Goal: Task Accomplishment & Management: Manage account settings

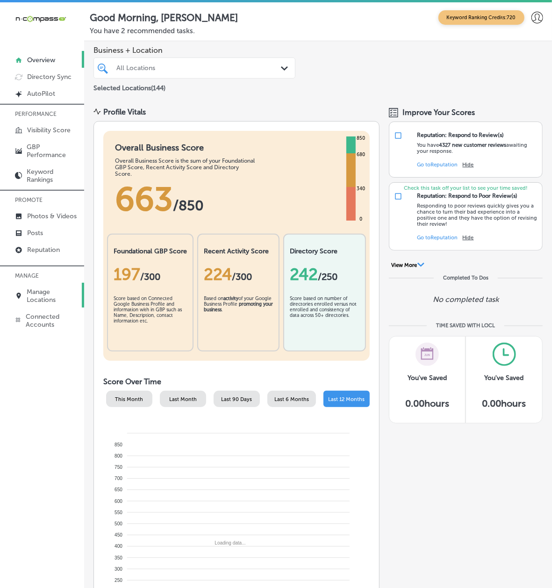
drag, startPoint x: 57, startPoint y: 267, endPoint x: 56, endPoint y: 276, distance: 9.4
click at [57, 269] on p "MANAGE" at bounding box center [42, 276] width 84 height 14
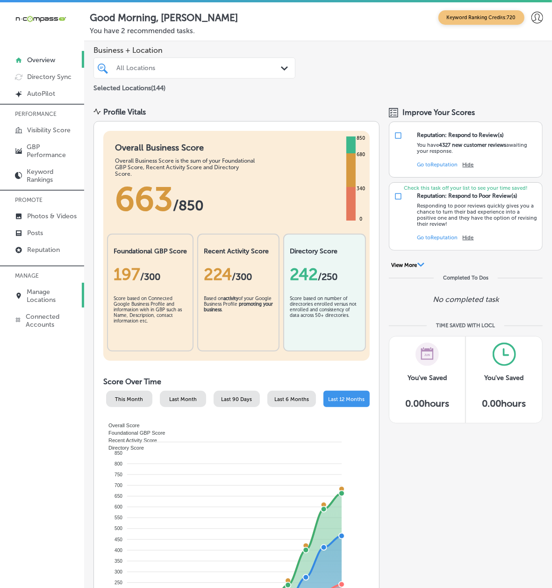
click at [56, 288] on p "Manage Locations" at bounding box center [53, 296] width 52 height 16
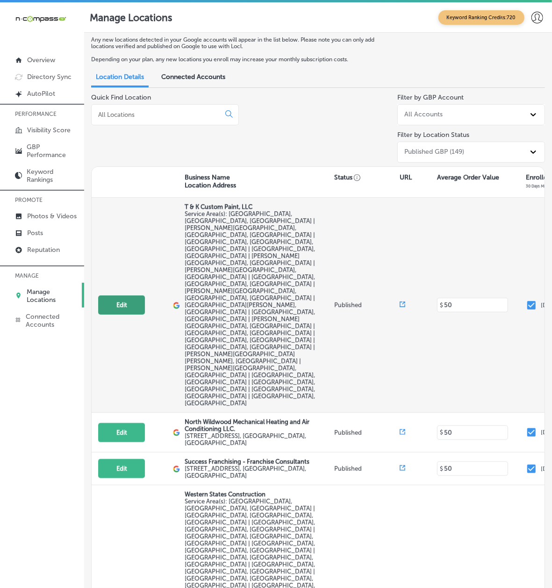
click at [138, 296] on button "Edit" at bounding box center [121, 305] width 47 height 19
select select "US"
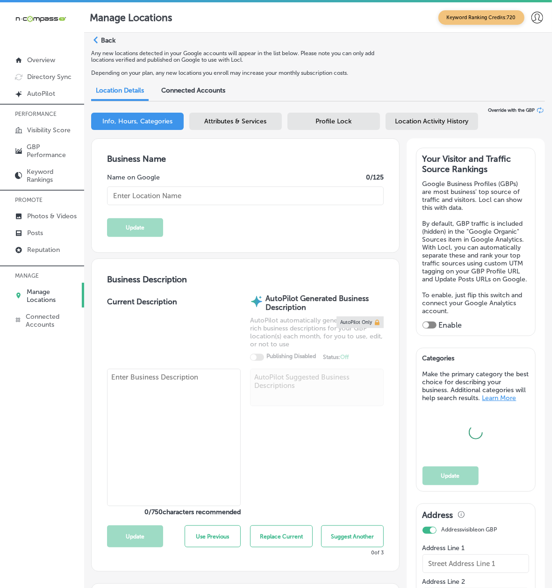
click at [174, 389] on textarea at bounding box center [174, 437] width 134 height 137
paste textarea "Happy Family [MEDICAL_DATA] is a pediatric, prenatal, [MEDICAL_DATA], and overa…"
type textarea "Happy Family [MEDICAL_DATA] is a pediatric, prenatal, [MEDICAL_DATA], and overa…"
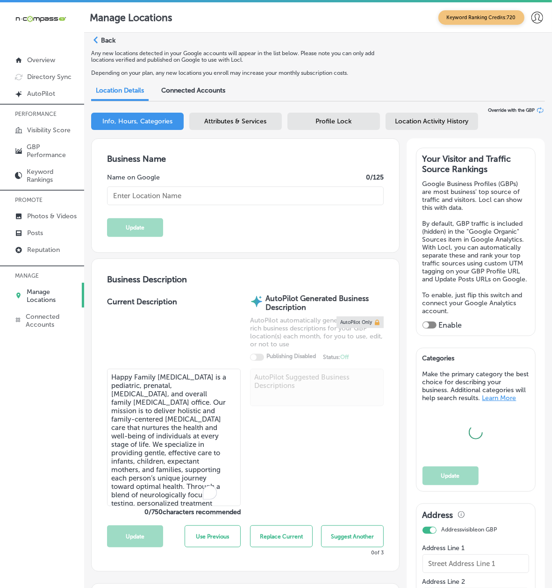
type input "T & K Custom Paint, LLC"
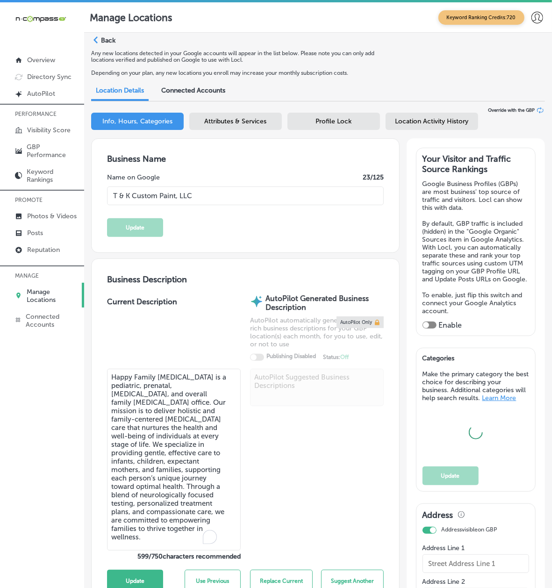
checkbox input "false"
type input "[STREET_ADDRESS][PERSON_NAME]"
type input "[GEOGRAPHIC_DATA]"
type input "32068"
type input "US"
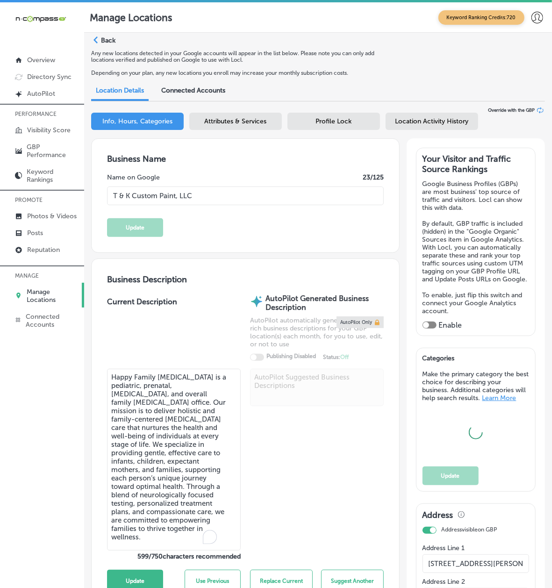
type input "[URL][DOMAIN_NAME]"
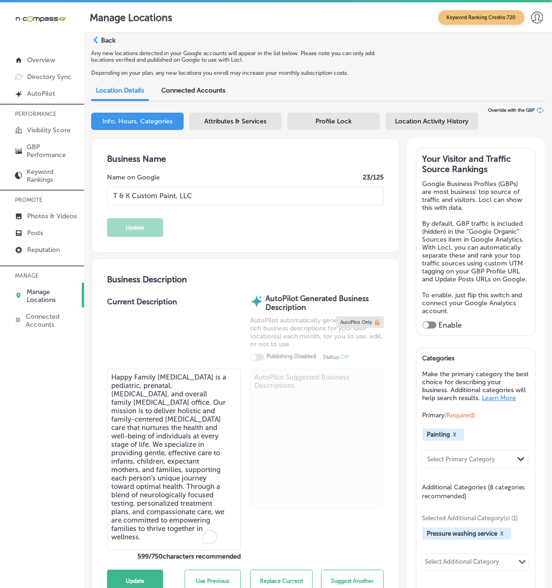
checkbox input "true"
type textarea "T & K Custom Paint, LLC is a family-owned, woman-owned business offering profes…"
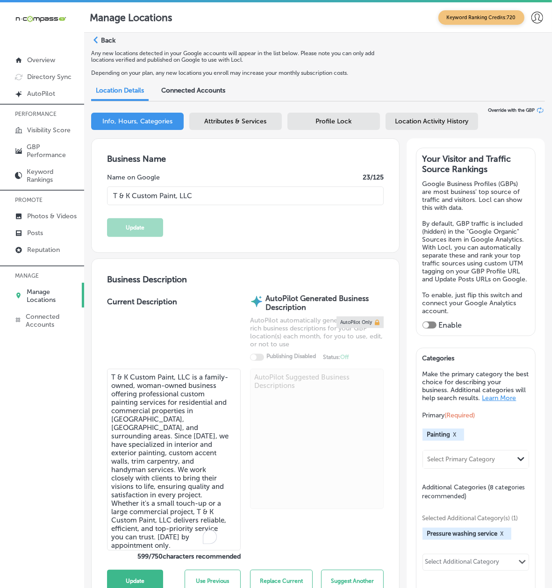
type input "[PHONE_NUMBER]"
paste textarea "Happy Family [MEDICAL_DATA] is a pediatric, prenatal, [MEDICAL_DATA], and overa…"
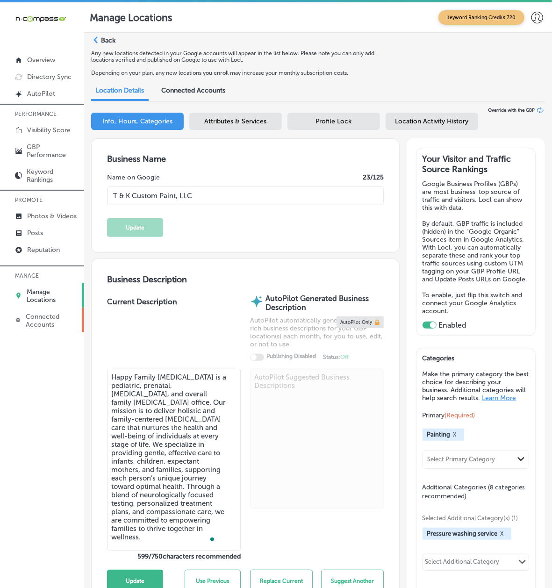
type textarea "Happy Family [MEDICAL_DATA] is a pediatric, prenatal, [MEDICAL_DATA], and overa…"
click at [49, 313] on p "Connected Accounts" at bounding box center [53, 321] width 54 height 16
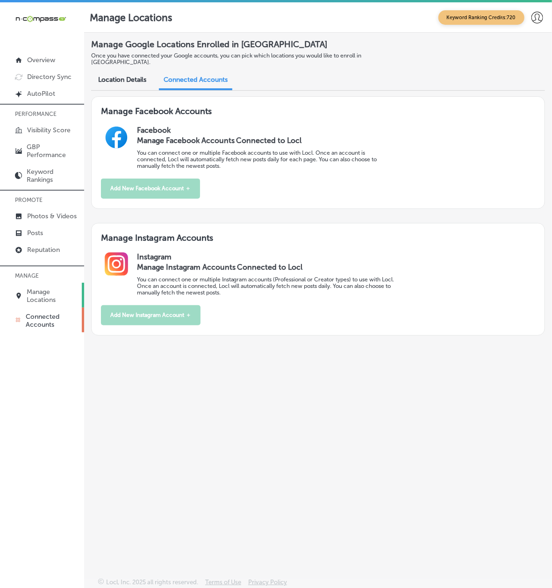
click at [49, 283] on link "Manage Locations" at bounding box center [42, 295] width 84 height 25
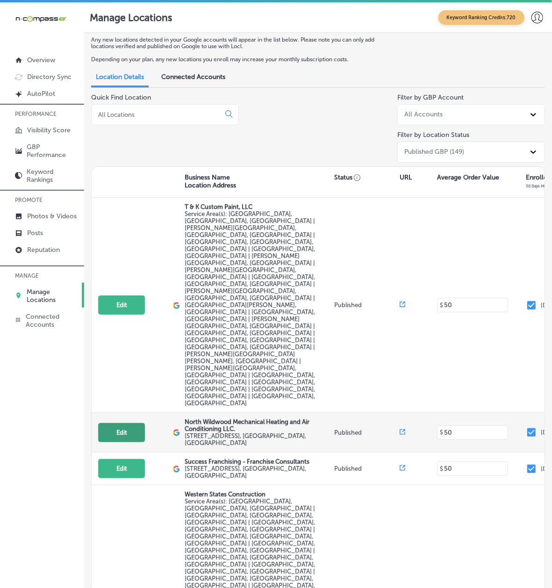
click at [144, 423] on button "Edit" at bounding box center [121, 432] width 47 height 19
select select "US"
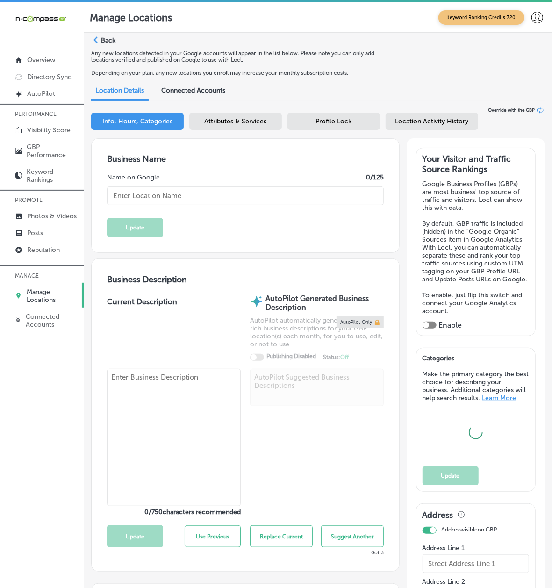
checkbox input "true"
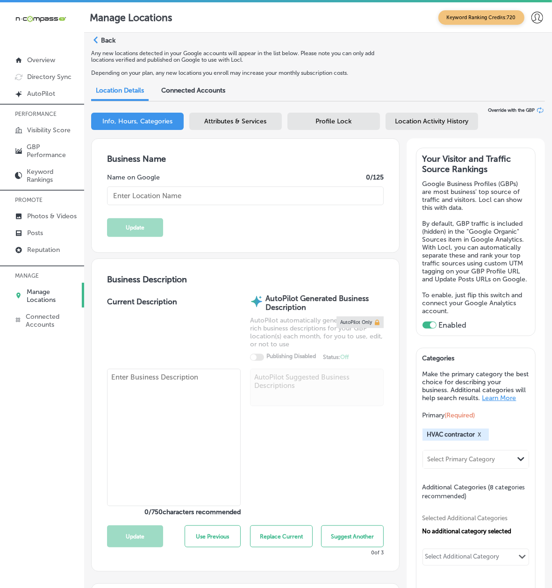
type input "North Wildwood Mechanical Heating and Air Conditioning LLC."
type input "[URL][DOMAIN_NAME]"
type input "[PHONE_NUMBER]"
type textarea "North Wildwood Mechanical Heating and Air Conditioning LLC is a family-owned HV…"
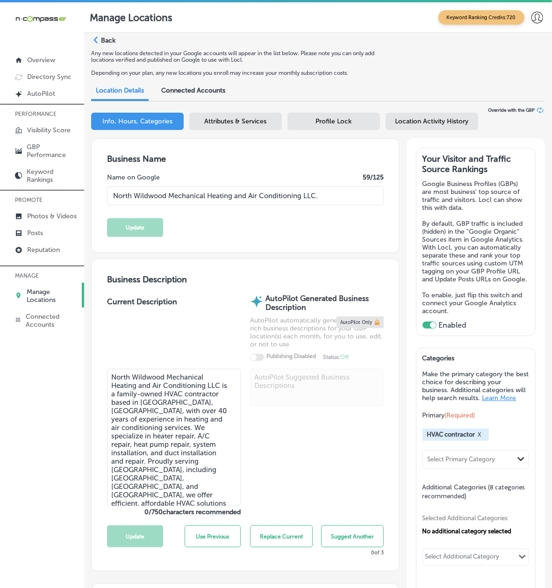
type input "[STREET_ADDRESS]"
type input "Unit 3"
type input "[GEOGRAPHIC_DATA]"
type input "08242"
type input "US"
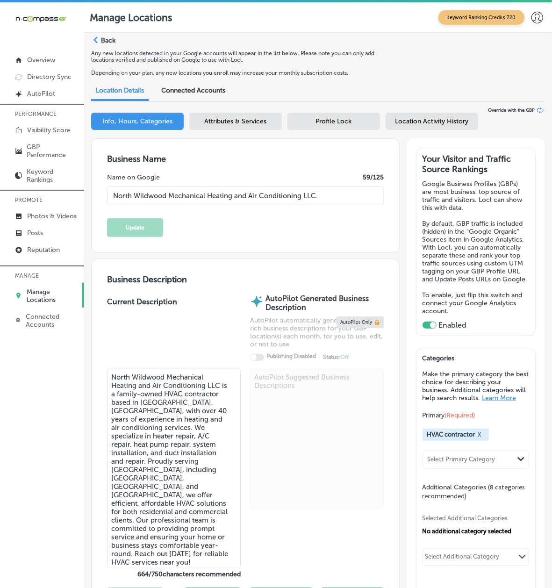
click at [191, 391] on textarea "North Wildwood Mechanical Heating and Air Conditioning LLC is a family-owned HV…" at bounding box center [174, 469] width 134 height 200
paste textarea "Happy Family [MEDICAL_DATA] is a pediatric, prenatal, [MEDICAL_DATA], and overa…"
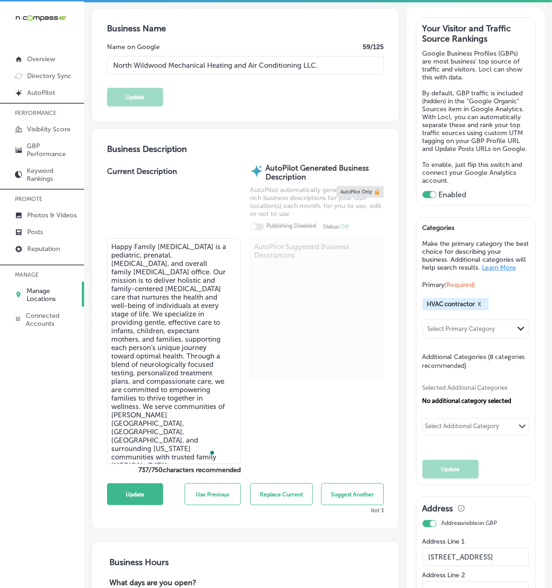
scroll to position [166, 0]
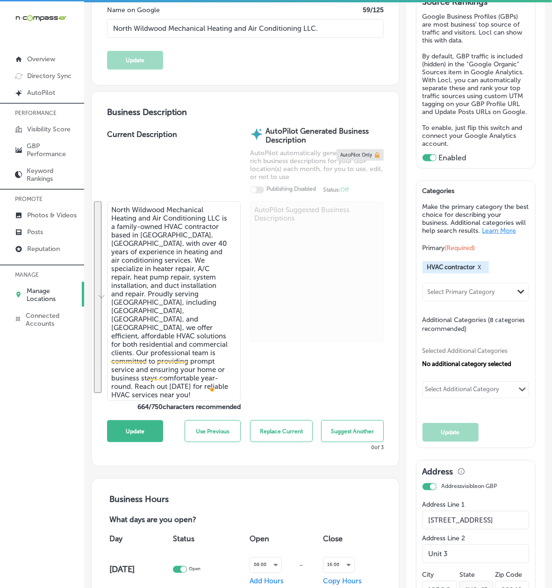
click at [208, 274] on textarea "North Wildwood Mechanical Heating and Air Conditioning LLC is a family-owned HV…" at bounding box center [174, 302] width 134 height 200
paste textarea "Happy Family [MEDICAL_DATA] is a pediatric, prenatal, [MEDICAL_DATA], and overa…"
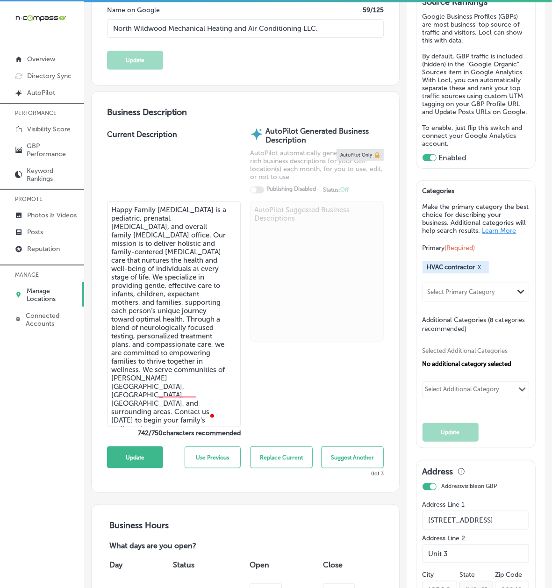
click at [161, 404] on textarea "Happy Family [MEDICAL_DATA] is a pediatric, prenatal, [MEDICAL_DATA], and overa…" at bounding box center [174, 315] width 134 height 226
click at [189, 394] on textarea "Happy Family [MEDICAL_DATA] is a pediatric, prenatal, [MEDICAL_DATA], and overa…" at bounding box center [174, 315] width 134 height 226
click at [173, 391] on textarea "Happy Family [MEDICAL_DATA] is a pediatric, prenatal, [MEDICAL_DATA], and overa…" at bounding box center [174, 315] width 134 height 226
type textarea "Happy Family [MEDICAL_DATA] is a pediatric, prenatal, [MEDICAL_DATA], and overa…"
click at [61, 282] on link "Manage Locations" at bounding box center [42, 294] width 84 height 25
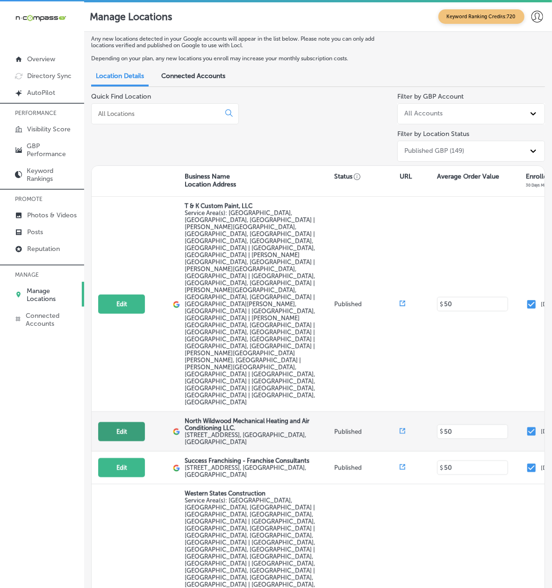
click at [143, 422] on button "Edit" at bounding box center [121, 431] width 47 height 19
select select "US"
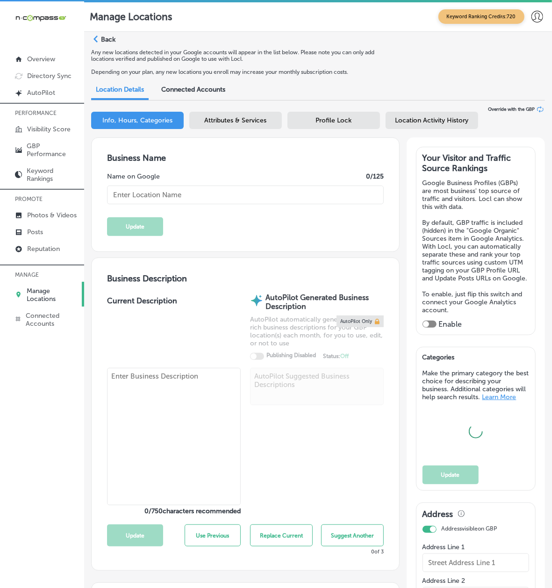
type input "North Wildwood Mechanical Heating and Air Conditioning LLC."
type input "[STREET_ADDRESS]"
type input "Unit 3"
type input "[GEOGRAPHIC_DATA]"
type input "08242"
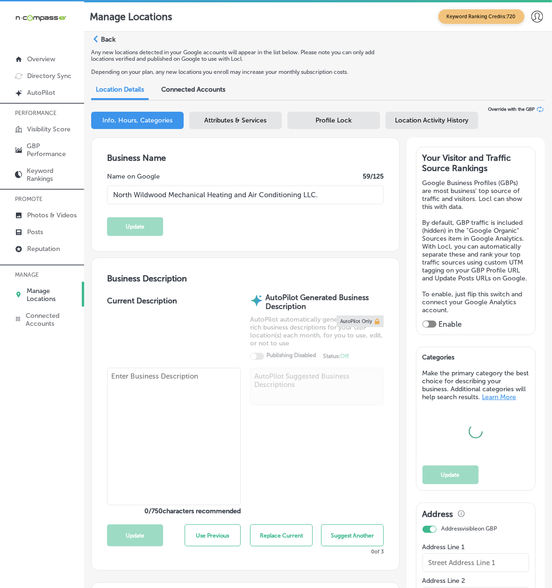
type input "US"
type input "[URL][DOMAIN_NAME]"
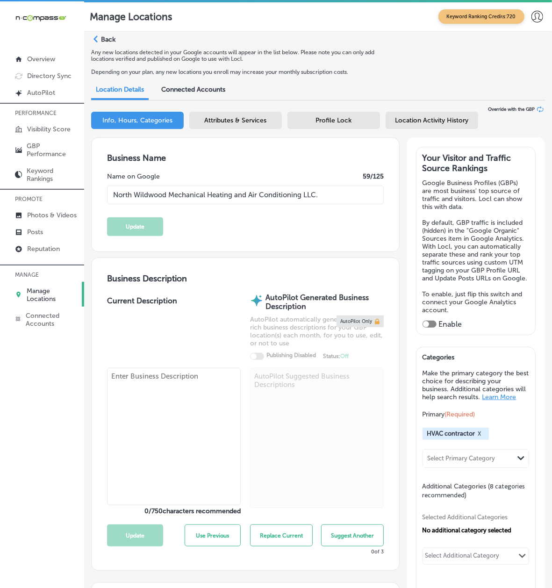
checkbox input "true"
type textarea "North Wildwood Mechanical Heating and Air Conditioning LLC is a family-owned HV…"
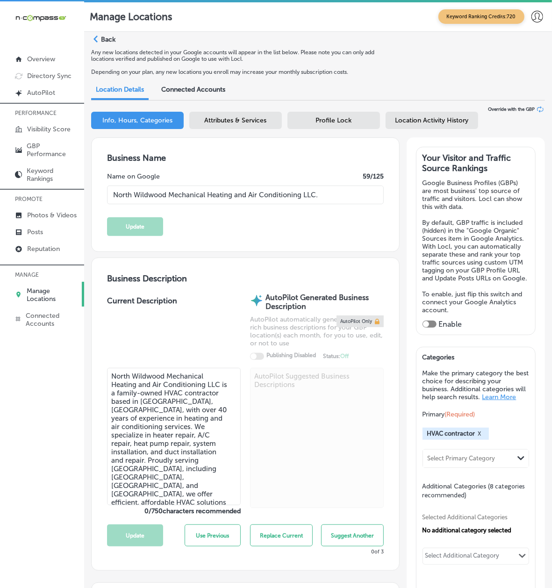
type input "[PHONE_NUMBER]"
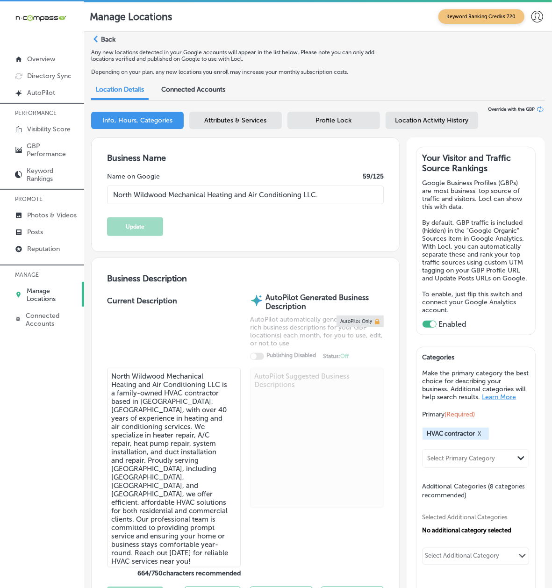
click at [36, 282] on link "Manage Locations" at bounding box center [42, 294] width 84 height 25
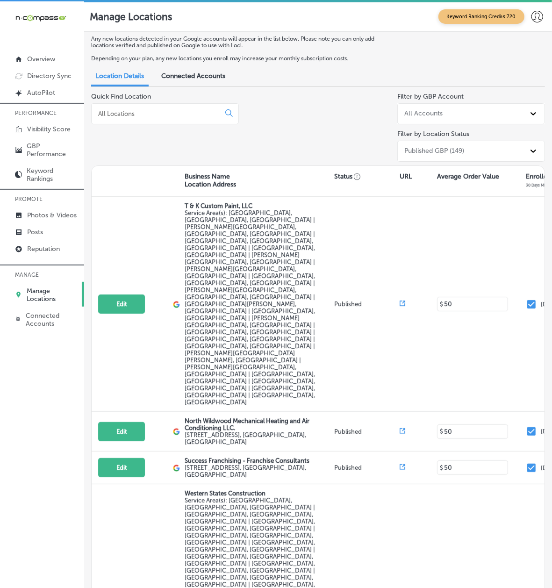
click at [163, 115] on input at bounding box center [157, 113] width 121 height 8
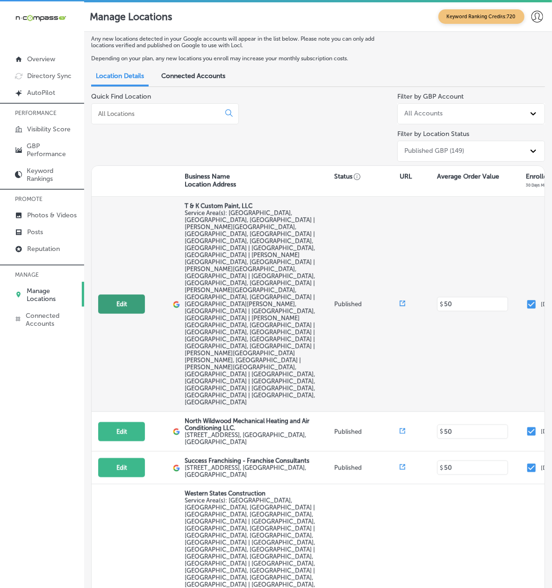
click at [126, 295] on button "Edit" at bounding box center [121, 304] width 47 height 19
select select "US"
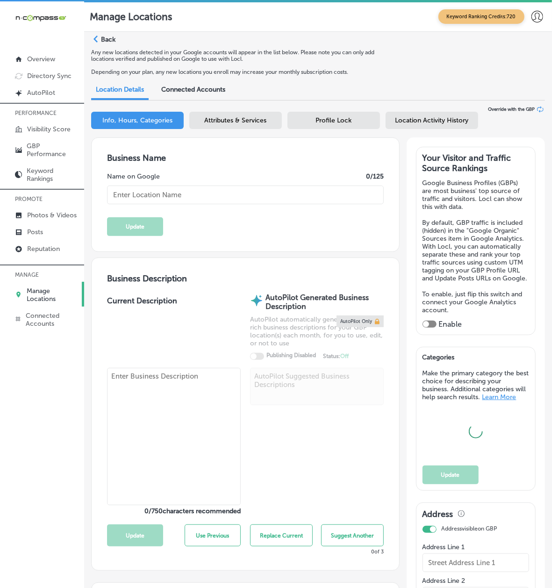
click at [158, 412] on textarea at bounding box center [174, 436] width 134 height 137
paste textarea "Happy Family [MEDICAL_DATA] in [GEOGRAPHIC_DATA], [GEOGRAPHIC_DATA] is a pediat…"
type textarea "Happy Family [MEDICAL_DATA] in [GEOGRAPHIC_DATA], [GEOGRAPHIC_DATA] is a pediat…"
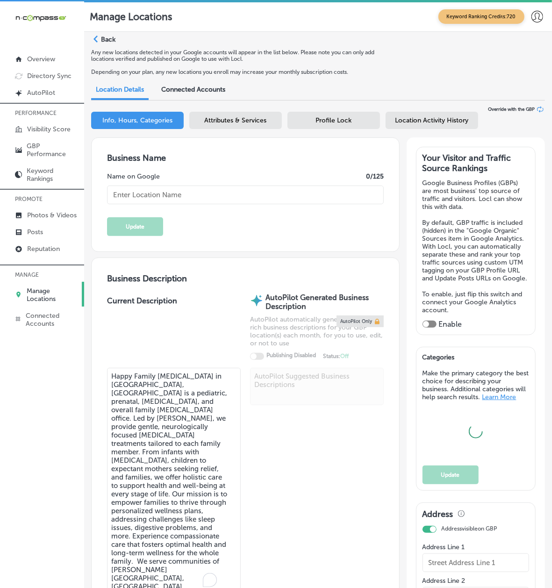
type input "T & K Custom Paint, LLC"
checkbox input "false"
type input "[STREET_ADDRESS][PERSON_NAME]"
type input "[GEOGRAPHIC_DATA]"
type input "32068"
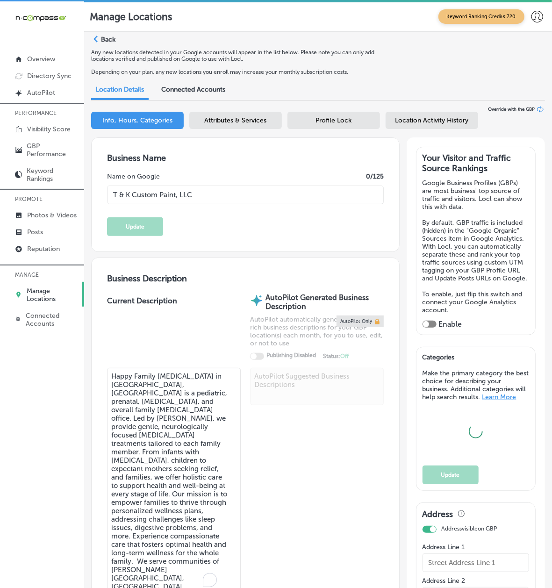
type input "US"
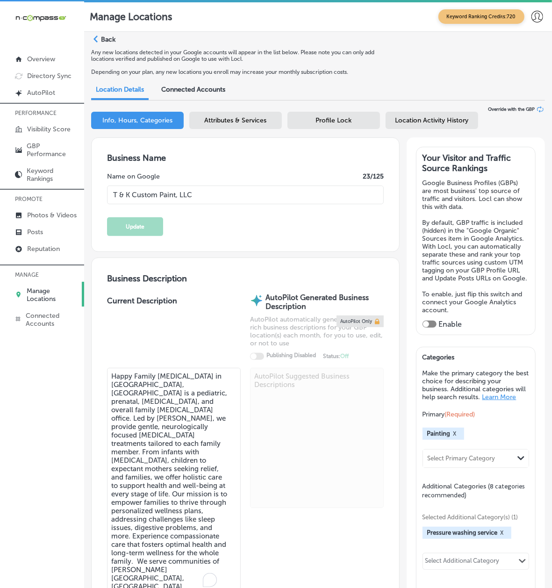
click at [157, 413] on textarea "Happy Family [MEDICAL_DATA] in [GEOGRAPHIC_DATA], [GEOGRAPHIC_DATA] is a pediat…" at bounding box center [174, 481] width 134 height 226
checkbox input "true"
type input "[URL][DOMAIN_NAME]"
type textarea "T & K Custom Paint, LLC is a family-owned, woman-owned business offering profes…"
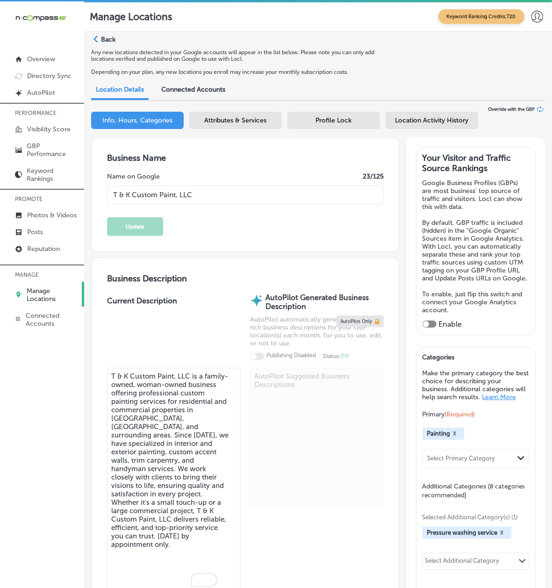
type input "[PHONE_NUMBER]"
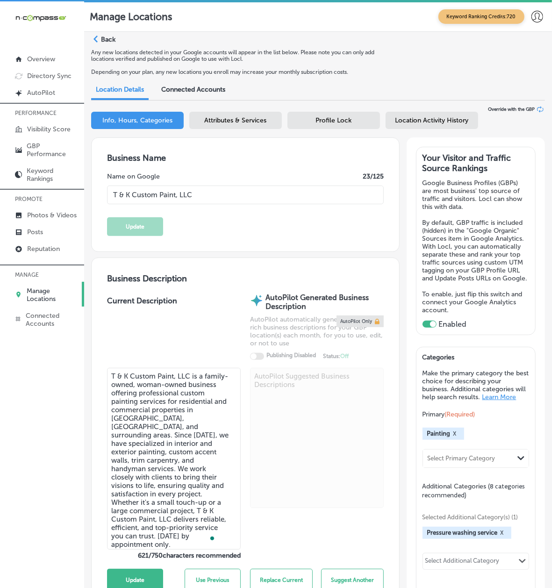
scroll to position [83, 0]
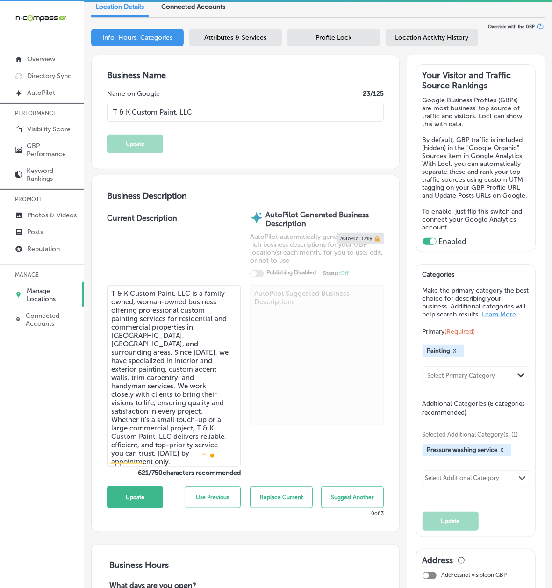
click at [150, 400] on textarea "T & K Custom Paint, LLC is a family-owned, woman-owned business offering profes…" at bounding box center [174, 376] width 134 height 182
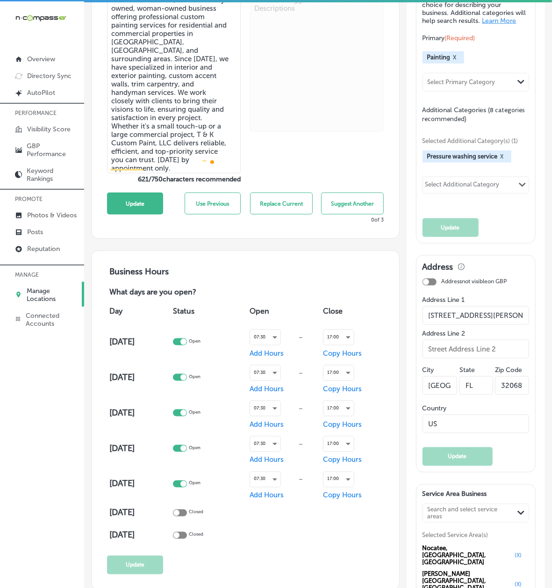
scroll to position [416, 0]
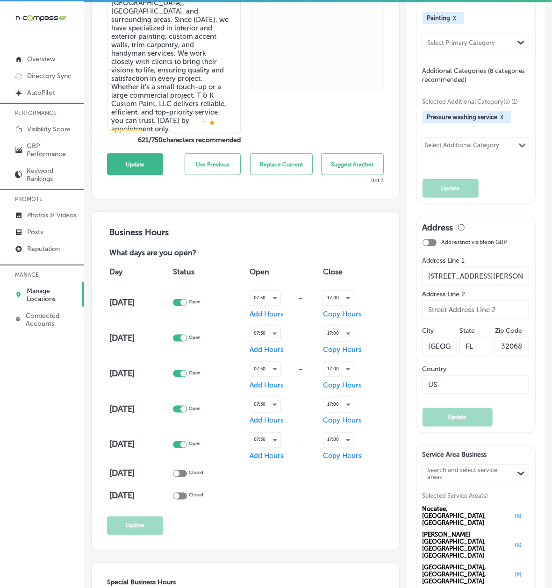
click at [212, 34] on textarea "T & K Custom Paint, LLC is a family-owned, woman-owned business offering profes…" at bounding box center [174, 43] width 134 height 182
paste textarea "Happy Family [MEDICAL_DATA] in [GEOGRAPHIC_DATA], [GEOGRAPHIC_DATA] is a pediat…"
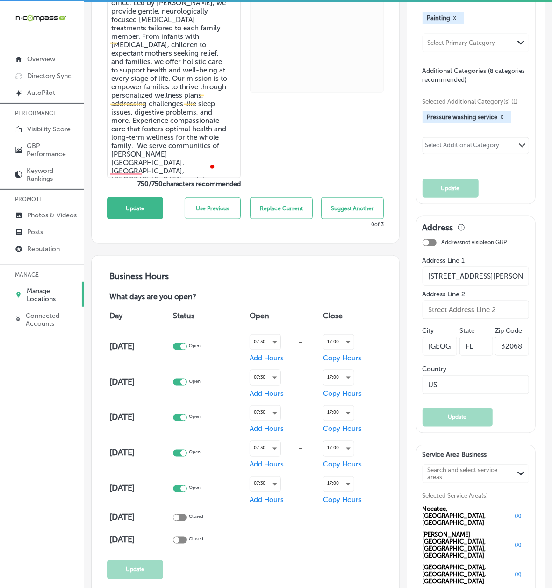
click at [165, 167] on textarea "Happy Family [MEDICAL_DATA] in [GEOGRAPHIC_DATA], [GEOGRAPHIC_DATA] is a pediat…" at bounding box center [174, 65] width 134 height 226
click at [214, 73] on textarea "Happy Family [MEDICAL_DATA] in [GEOGRAPHIC_DATA], [GEOGRAPHIC_DATA] is a pediat…" at bounding box center [174, 65] width 134 height 226
paste textarea ", children to expectant mothers seeking relief, and families, we offer holistic…"
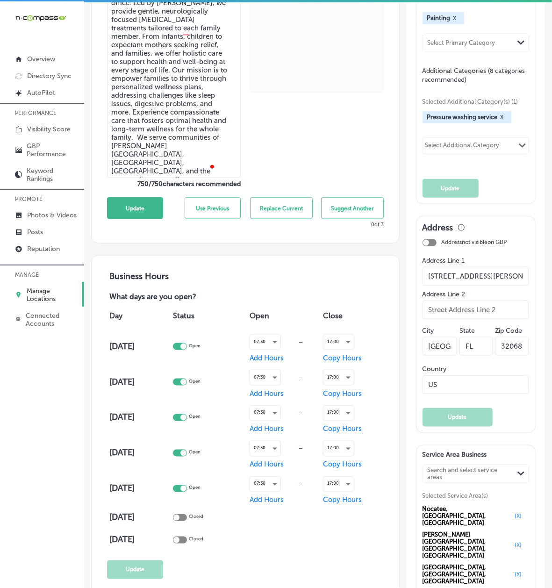
click at [174, 118] on textarea "Happy Family [MEDICAL_DATA] in [GEOGRAPHIC_DATA], [GEOGRAPHIC_DATA] is a pediat…" at bounding box center [174, 65] width 134 height 226
paste textarea ", and families, we offer holistic care to support health and well-being at ever…"
drag, startPoint x: 204, startPoint y: 167, endPoint x: 147, endPoint y: 167, distance: 57.0
click at [147, 167] on textarea "Happy Family [MEDICAL_DATA] in [GEOGRAPHIC_DATA], [GEOGRAPHIC_DATA] is a pediat…" at bounding box center [174, 65] width 134 height 226
click at [154, 109] on textarea "Happy Family [MEDICAL_DATA] in [GEOGRAPHIC_DATA], [GEOGRAPHIC_DATA] is a pediat…" at bounding box center [174, 65] width 134 height 226
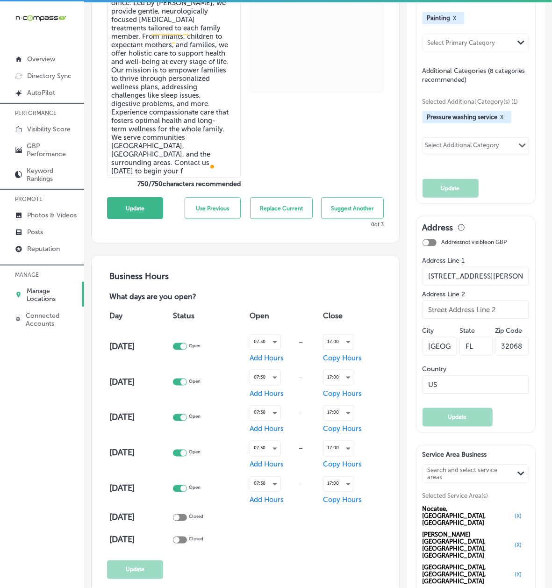
paste textarea "We serve communities in [GEOGRAPHIC_DATA], [GEOGRAPHIC_DATA], and the surroundi…"
drag, startPoint x: 150, startPoint y: 169, endPoint x: 199, endPoint y: 167, distance: 49.6
click at [199, 167] on textarea "Happy Family [MEDICAL_DATA] in [GEOGRAPHIC_DATA], [GEOGRAPHIC_DATA] is a pediat…" at bounding box center [174, 65] width 134 height 226
click at [195, 157] on textarea "Happy Family [MEDICAL_DATA] in [GEOGRAPHIC_DATA], [GEOGRAPHIC_DATA] is a pediat…" at bounding box center [174, 65] width 134 height 226
type textarea "Happy Family [MEDICAL_DATA] in [GEOGRAPHIC_DATA], [GEOGRAPHIC_DATA] is a pediat…"
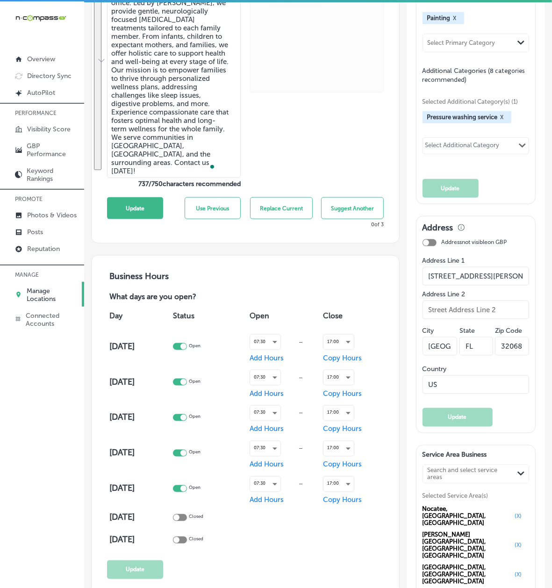
click at [31, 282] on link "Manage Locations" at bounding box center [42, 294] width 84 height 25
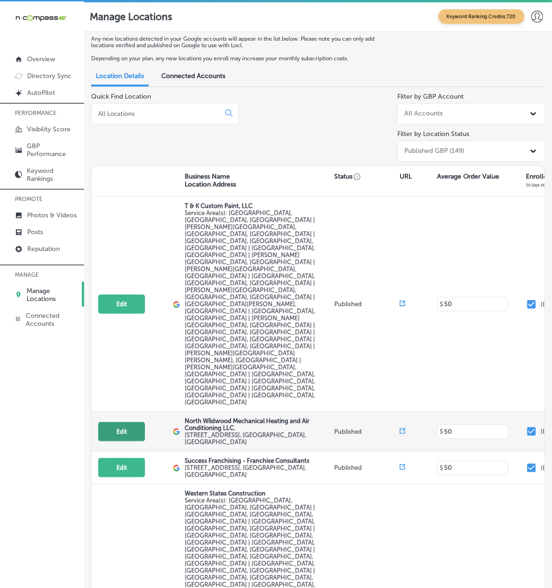
click at [137, 422] on button "Edit" at bounding box center [121, 431] width 47 height 19
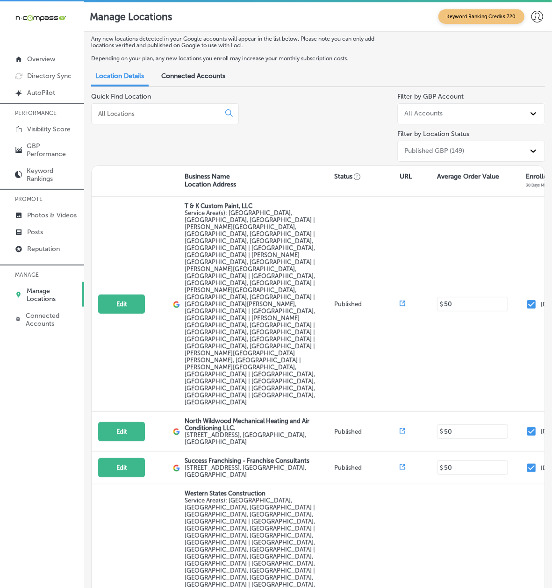
select select "US"
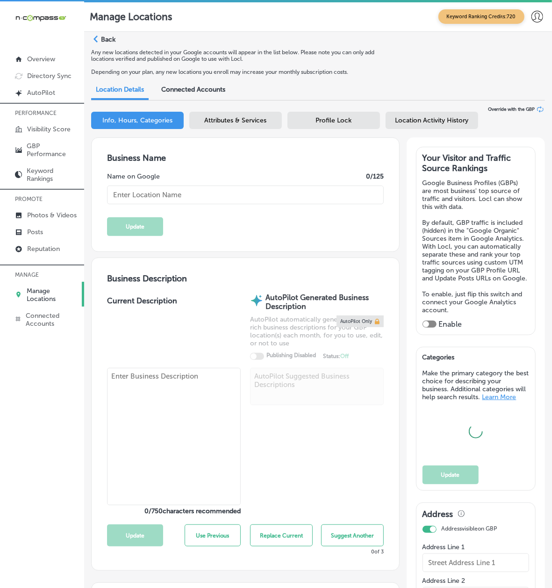
type input "North Wildwood Mechanical Heating and Air Conditioning LLC."
type input "[STREET_ADDRESS]"
type input "Unit 3"
type input "[GEOGRAPHIC_DATA]"
type input "08242"
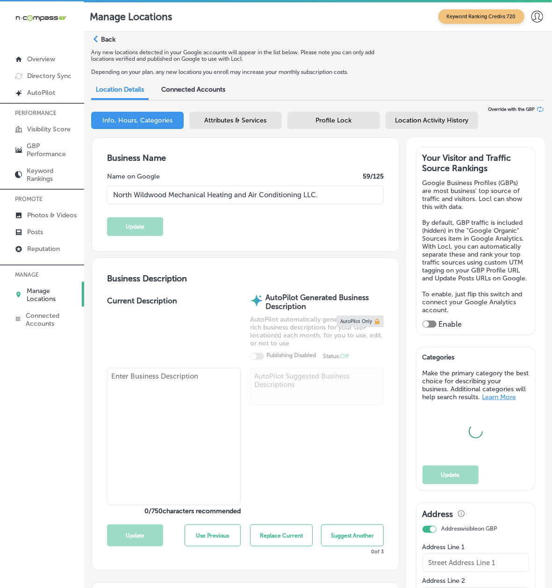
type input "US"
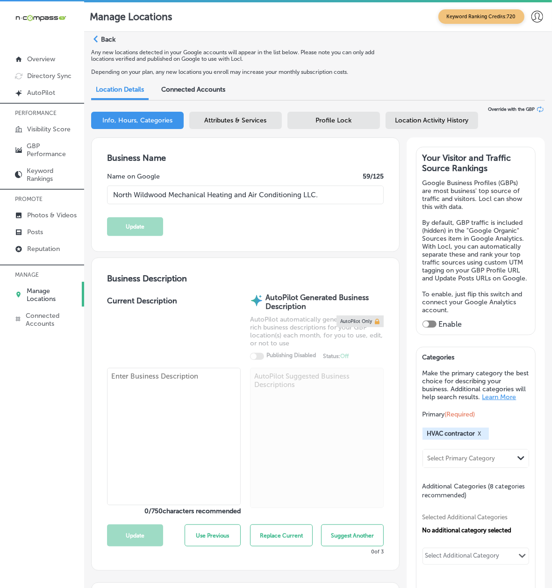
type input "[URL][DOMAIN_NAME]"
checkbox input "true"
type textarea "North Wildwood Mechanical Heating and Air Conditioning LLC is a family-owned HV…"
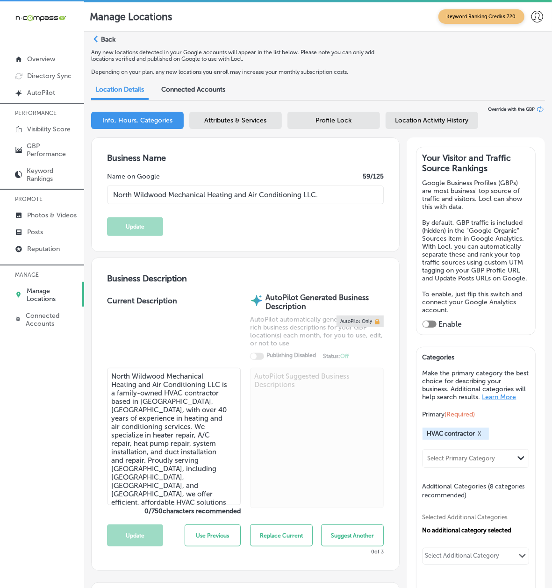
type input "[PHONE_NUMBER]"
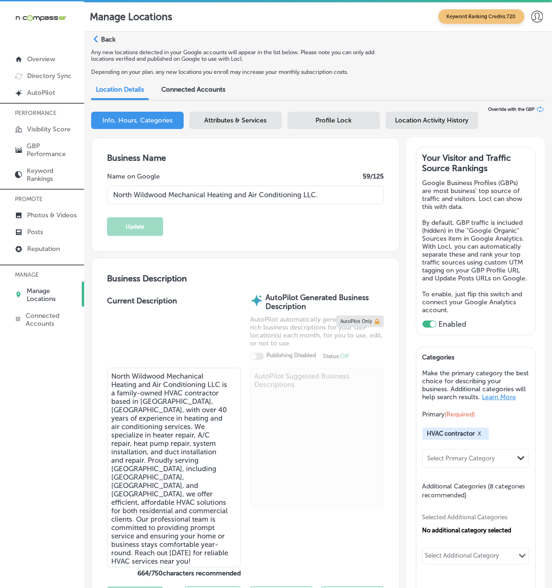
click at [137, 419] on textarea "North Wildwood Mechanical Heating and Air Conditioning LLC is a family-owned HV…" at bounding box center [174, 468] width 134 height 200
paste textarea "Happy Family [MEDICAL_DATA] in [GEOGRAPHIC_DATA], [GEOGRAPHIC_DATA] is a pediat…"
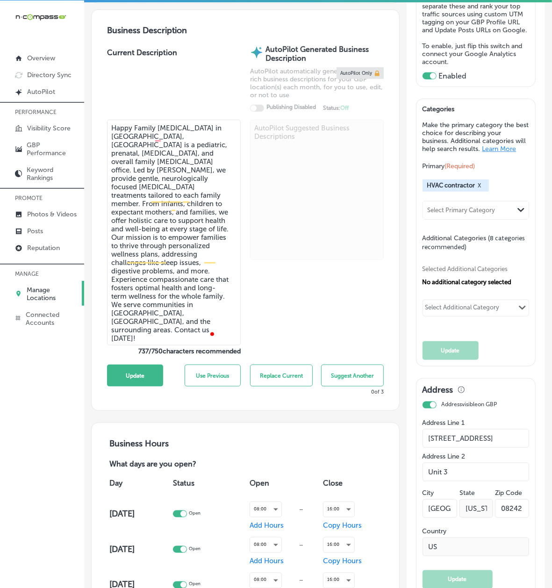
scroll to position [249, 0]
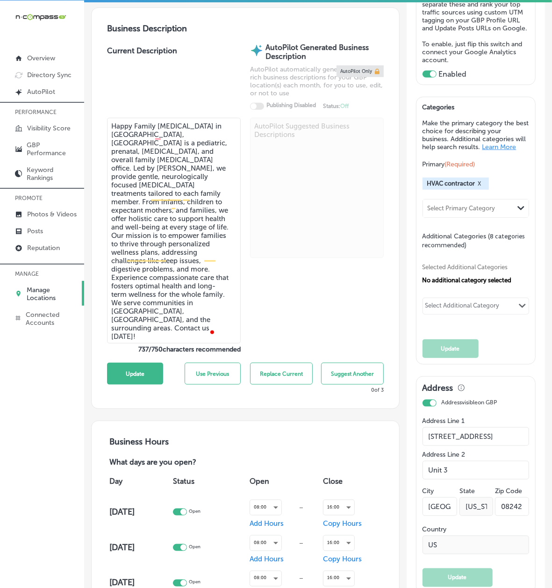
type textarea "Happy Family [MEDICAL_DATA] in [GEOGRAPHIC_DATA], [GEOGRAPHIC_DATA] is a pediat…"
click at [146, 305] on textarea "Happy Family [MEDICAL_DATA] in [GEOGRAPHIC_DATA], [GEOGRAPHIC_DATA] is a pediat…" at bounding box center [174, 231] width 134 height 226
click at [53, 286] on p "Manage Locations" at bounding box center [52, 294] width 51 height 16
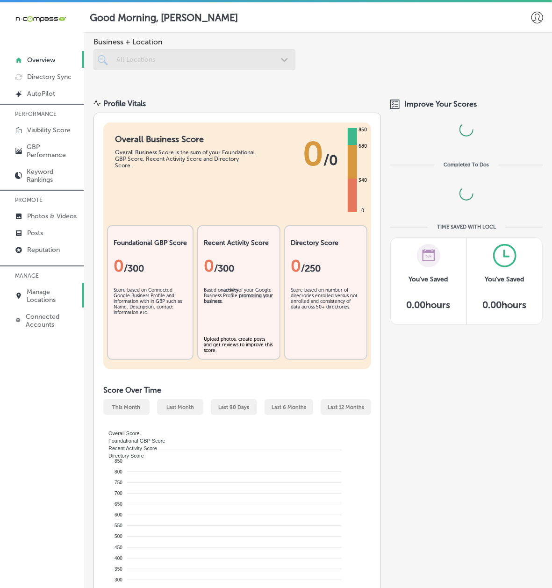
click at [53, 288] on p "Manage Locations" at bounding box center [53, 296] width 52 height 16
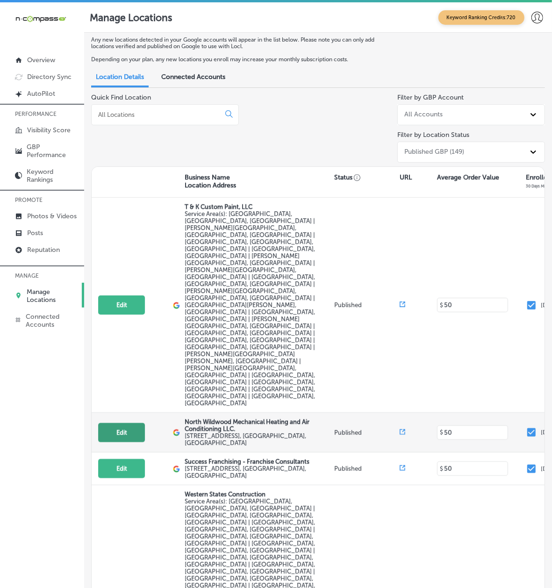
click at [138, 423] on button "Edit" at bounding box center [121, 432] width 47 height 19
select select "US"
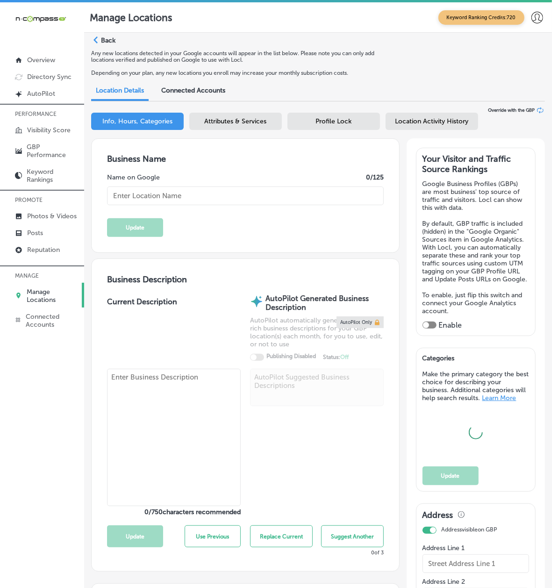
type input "North Wildwood Mechanical Heating and Air Conditioning LLC."
type input "[STREET_ADDRESS]"
type input "Unit 3"
type input "[GEOGRAPHIC_DATA]"
type input "08242"
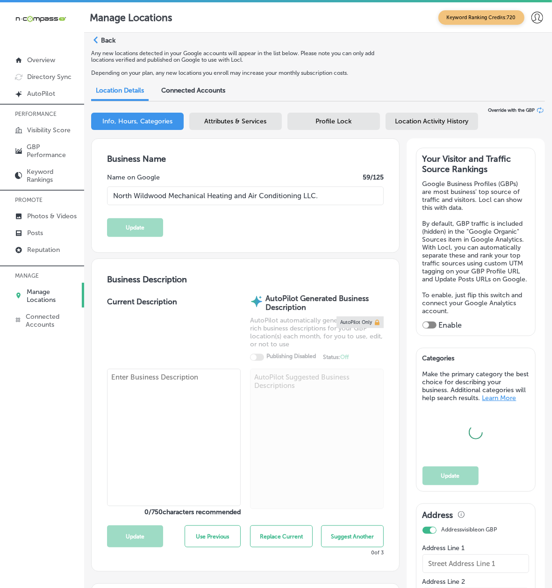
type input "US"
type input "[URL][DOMAIN_NAME]"
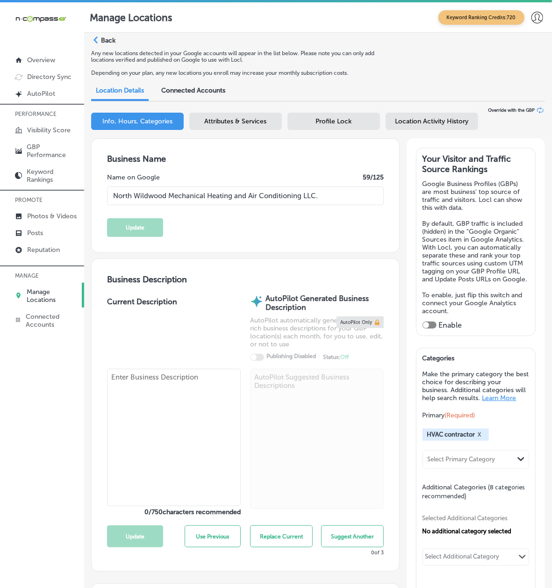
checkbox input "true"
type textarea "North Wildwood Mechanical Heating and Air Conditioning LLC is a family-owned HV…"
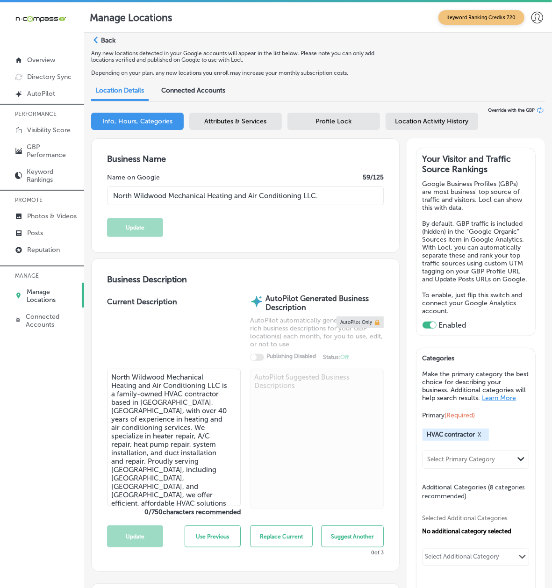
type input "[PHONE_NUMBER]"
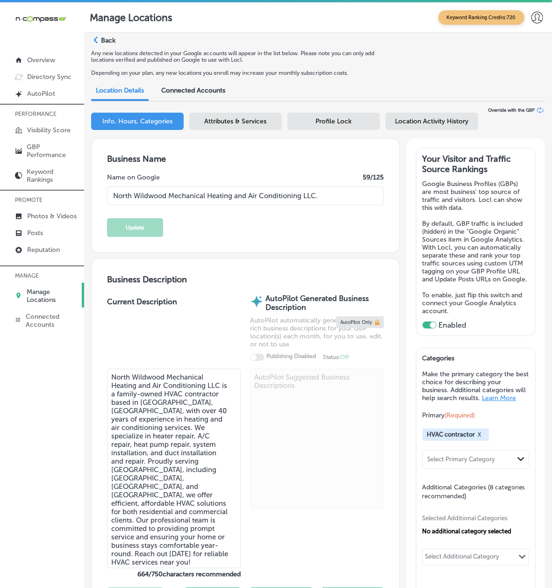
click at [183, 432] on textarea "North Wildwood Mechanical Heating and Air Conditioning LLC is a family-owned HV…" at bounding box center [174, 469] width 134 height 200
paste textarea "Happy Family Chiropractic in Glen Carbon, IL is a pediatric, prenatal, postnata…"
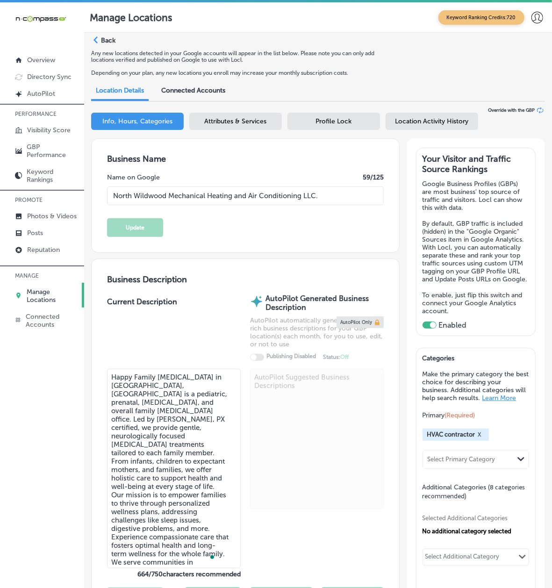
scroll to position [1, 0]
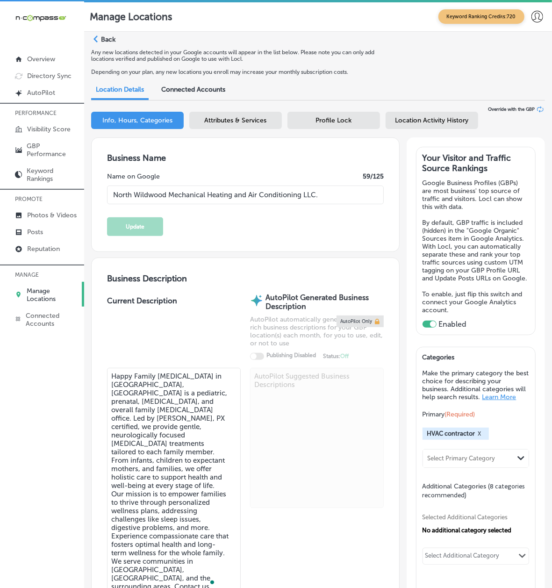
click at [54, 458] on div "iconmonstr-menu-thin copy Created with Sketch. Overview Directory Sync Created …" at bounding box center [42, 295] width 84 height 588
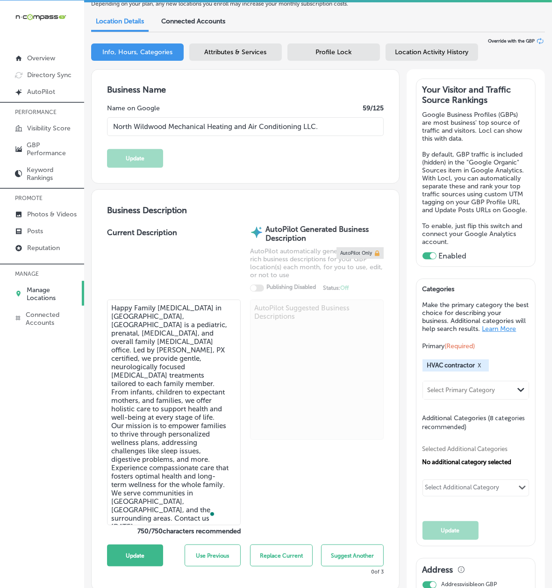
scroll to position [166, 0]
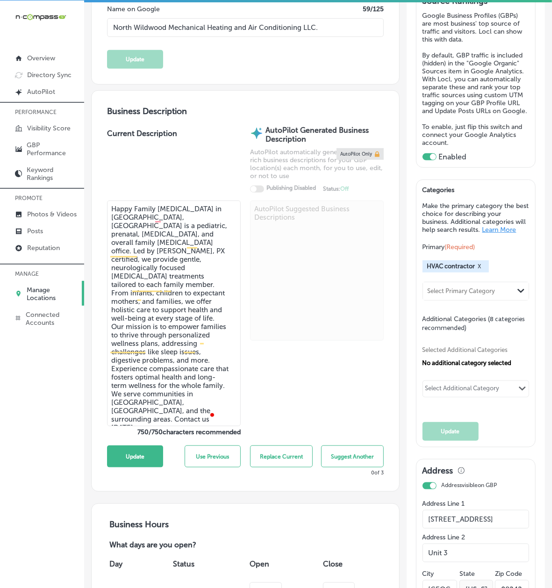
click at [199, 333] on textarea "Happy Family Chiropractic in Glen Carbon, IL is a pediatric, prenatal, postnata…" at bounding box center [174, 314] width 134 height 226
paste textarea "surrounding areas. Contact us today!"
type textarea "Happy Family Chiropractic in Glen Carbon, IL is a pediatric, prenatal, postnata…"
click at [55, 286] on p "Manage Locations" at bounding box center [52, 294] width 51 height 16
